Goal: Information Seeking & Learning: Learn about a topic

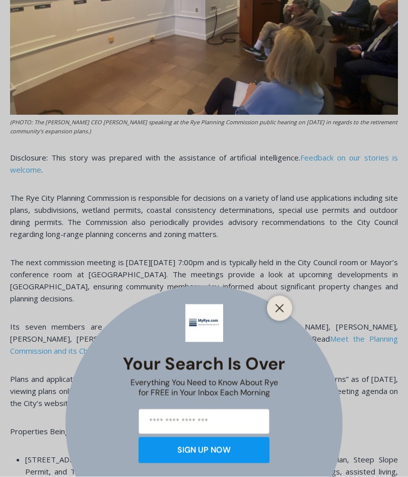
scroll to position [532, 0]
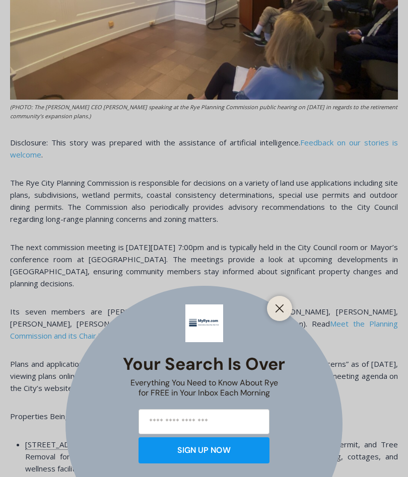
click at [278, 316] on button "Close" at bounding box center [279, 309] width 14 height 14
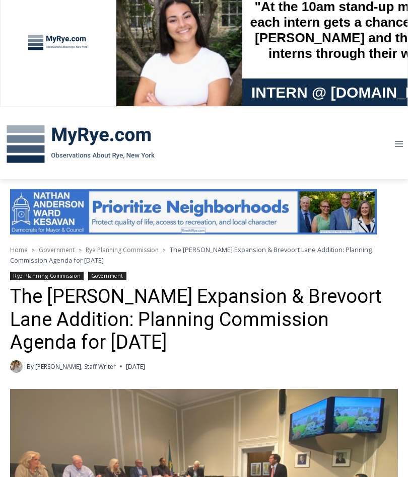
scroll to position [0, 0]
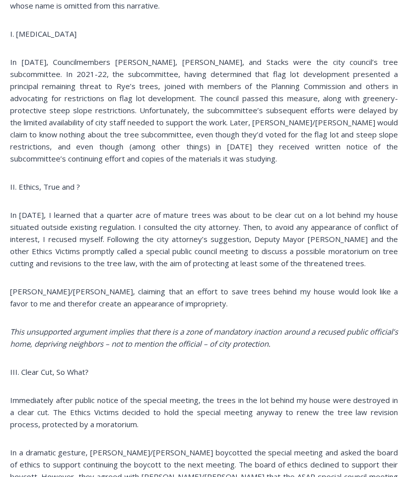
scroll to position [974, 0]
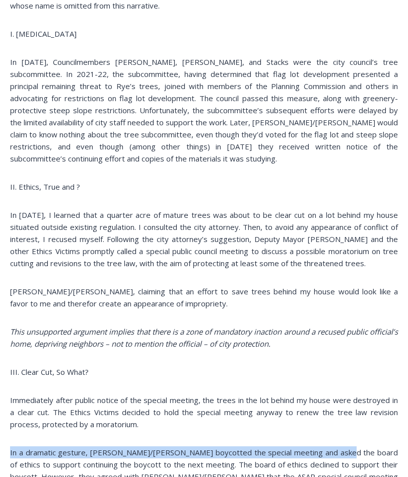
click at [325, 463] on div "(PHOTO: A Rye City Council meeting on Wednesday, June 14, 2023 with Councilmemb…" at bounding box center [204, 319] width 388 height 1715
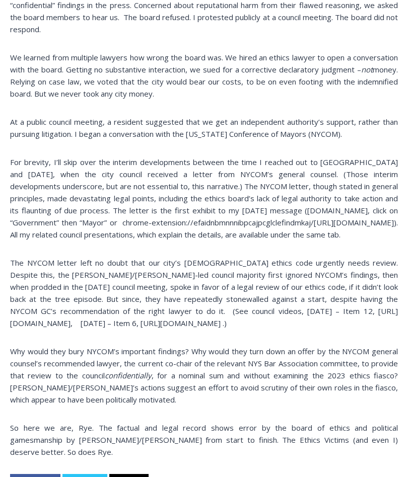
scroll to position [1610, 0]
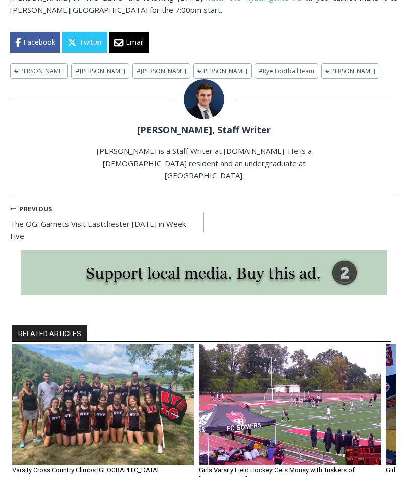
scroll to position [971, 0]
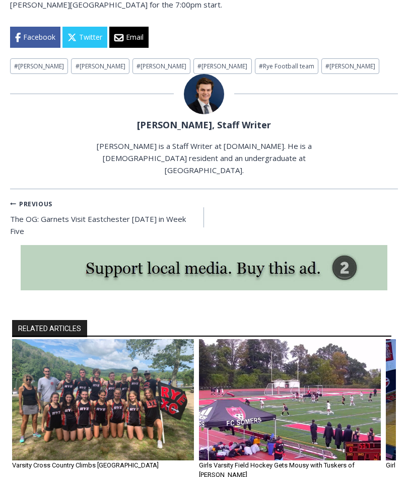
click at [355, 382] on img "2 of 6" at bounding box center [290, 399] width 182 height 121
